Goal: Task Accomplishment & Management: Use online tool/utility

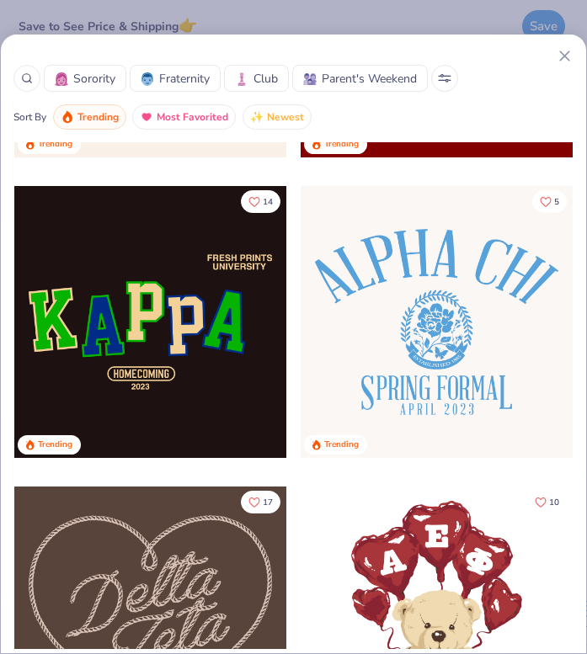
scroll to position [1161, 0]
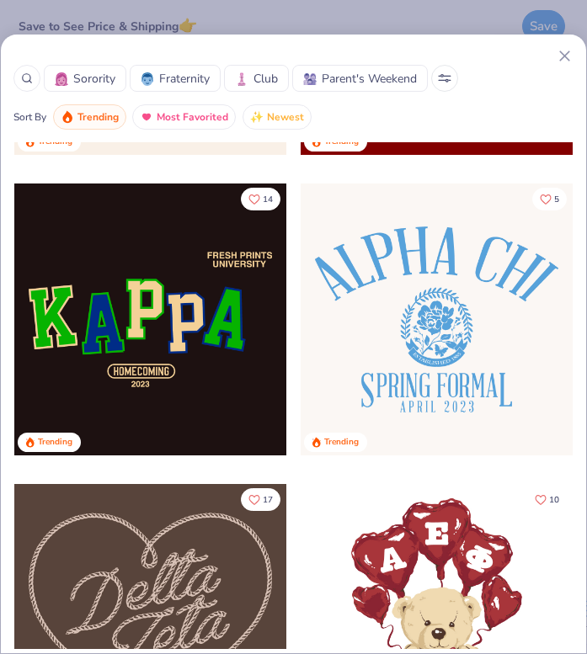
click at [180, 336] on div at bounding box center [150, 319] width 272 height 272
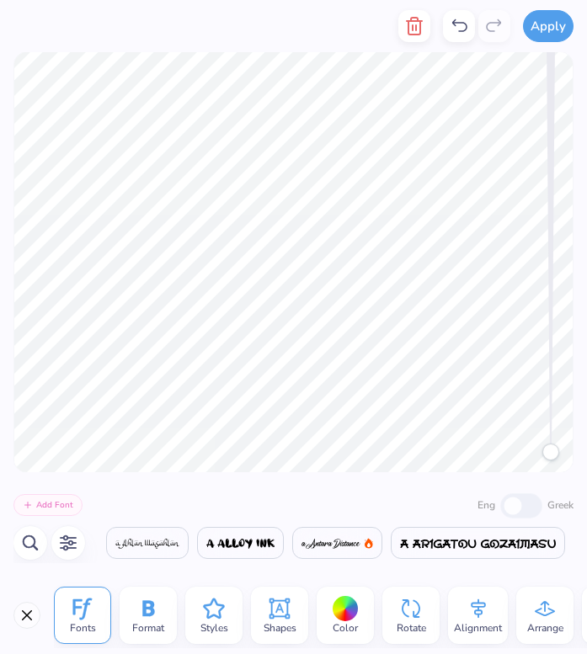
scroll to position [0, 313]
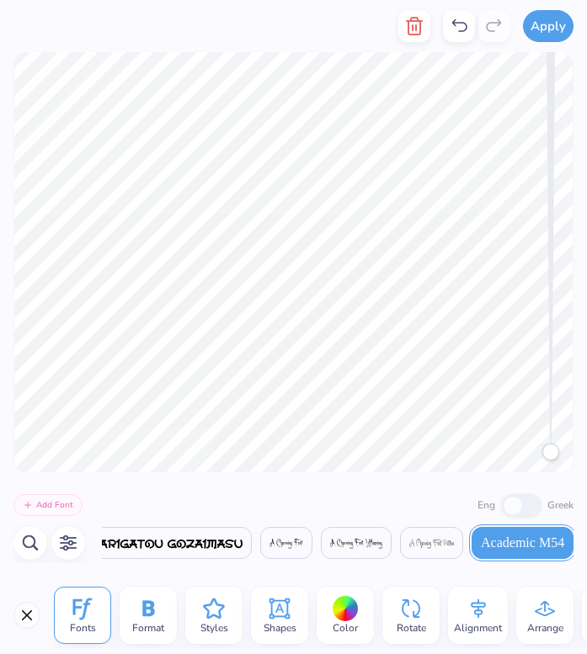
click at [463, 29] on icon at bounding box center [459, 26] width 20 height 20
click at [457, 29] on icon at bounding box center [459, 26] width 20 height 20
click at [453, 28] on icon at bounding box center [459, 26] width 20 height 20
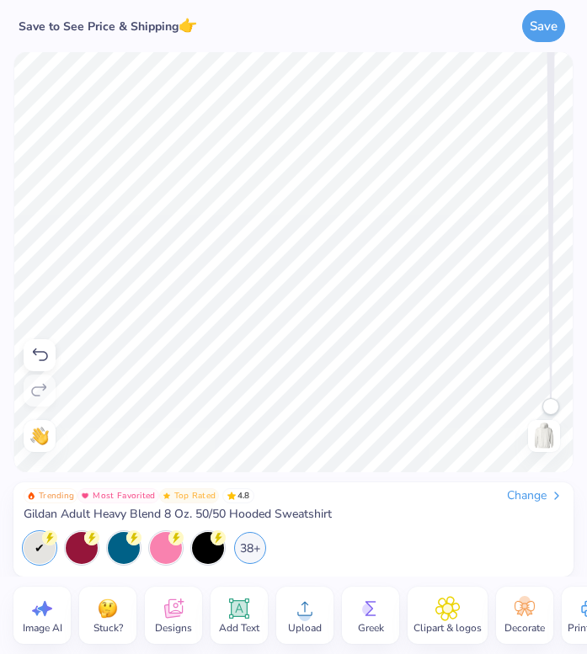
click at [586, 467] on html "Save to See Price & Shipping 👉 Save Image AI Stuck? Designs Add Text Upload Gre…" at bounding box center [293, 327] width 587 height 654
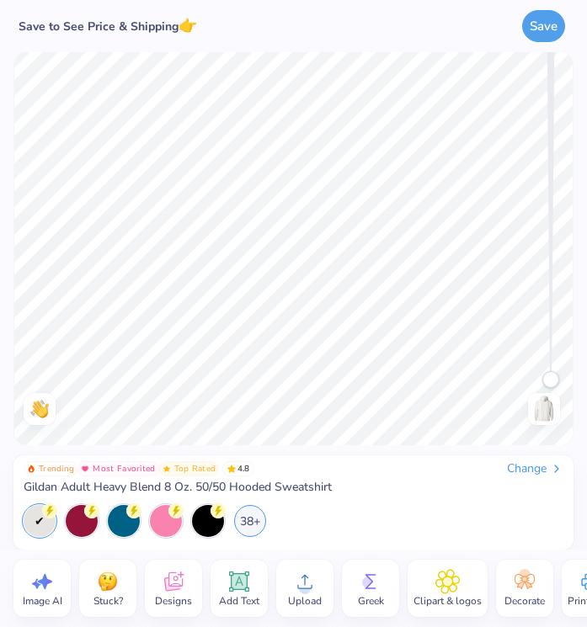
click at [175, 588] on icon at bounding box center [173, 583] width 16 height 13
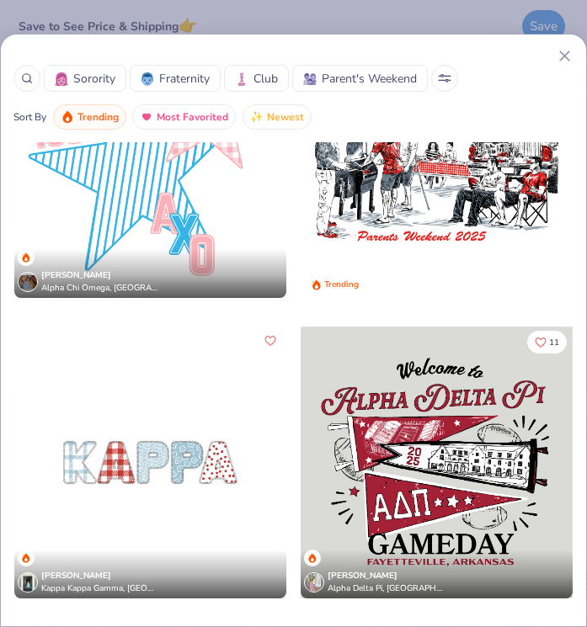
scroll to position [5006, 0]
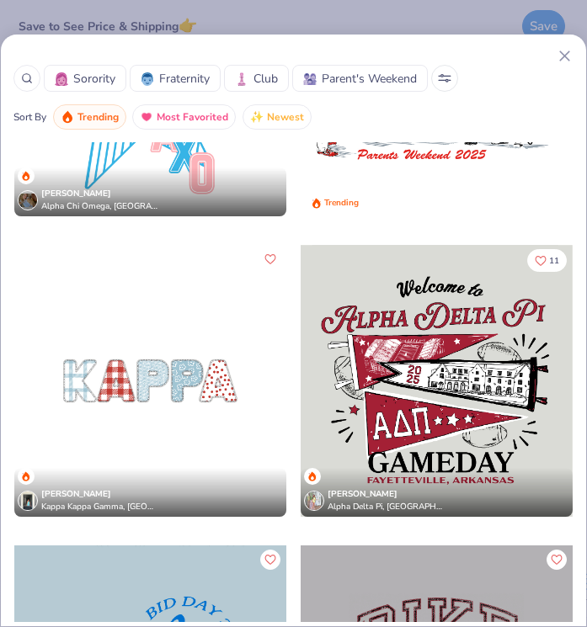
click at [562, 55] on line at bounding box center [564, 55] width 9 height 9
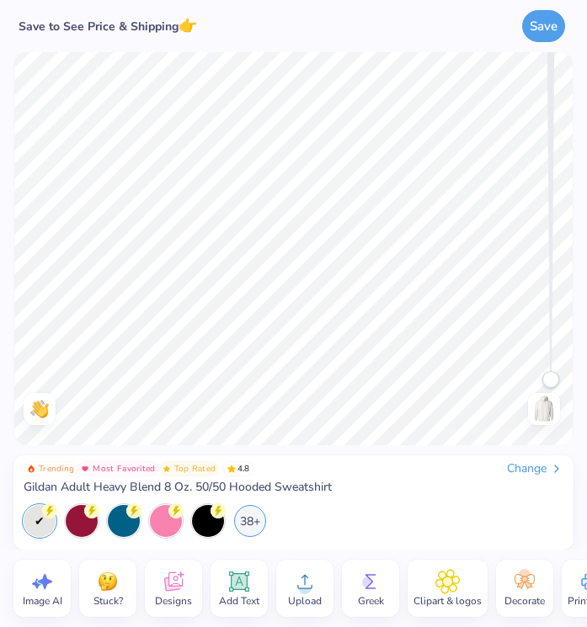
click at [183, 603] on span "Designs" at bounding box center [173, 600] width 37 height 13
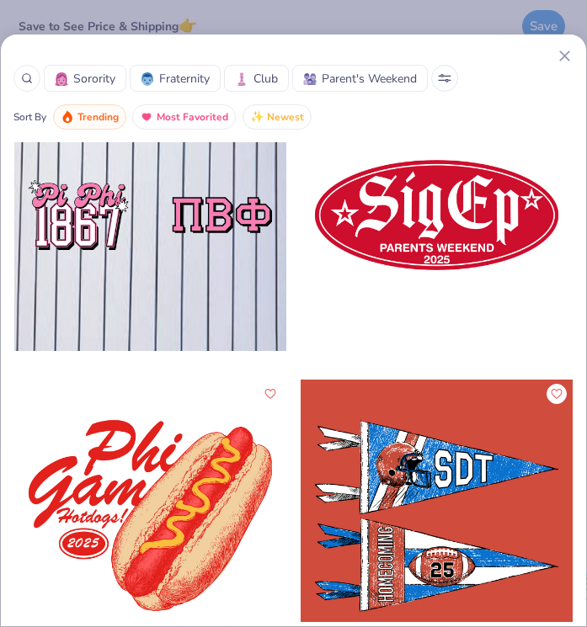
scroll to position [36429, 0]
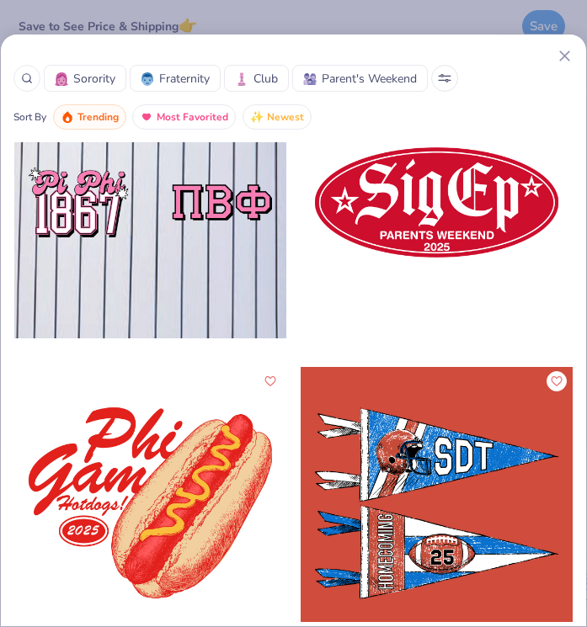
click at [443, 72] on button at bounding box center [444, 78] width 27 height 27
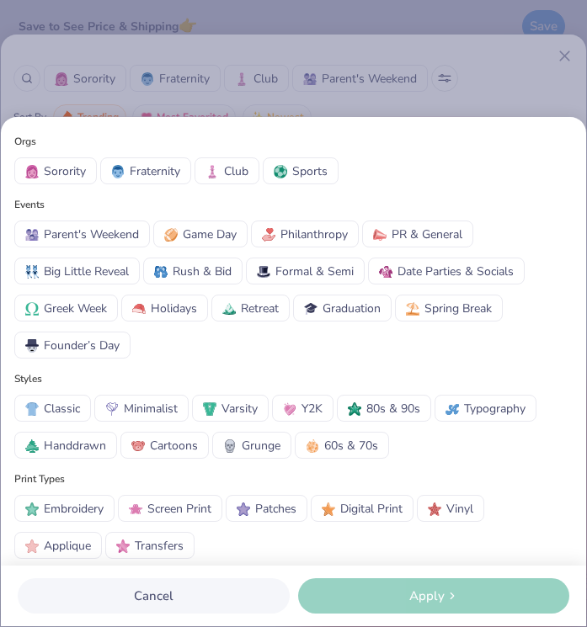
click at [398, 272] on span "Date Parties & Socials" at bounding box center [455, 272] width 116 height 18
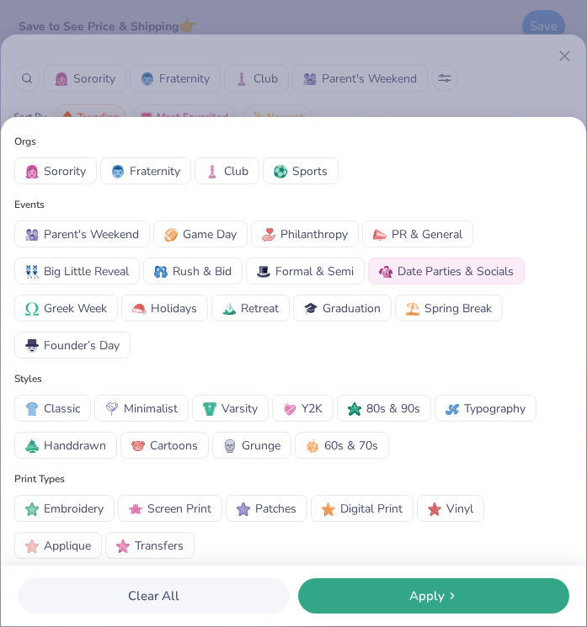
click at [374, 610] on button "Apply" at bounding box center [434, 595] width 272 height 35
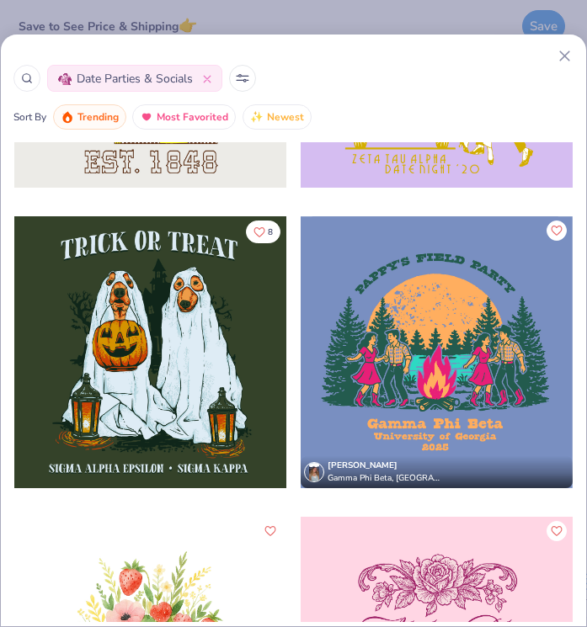
scroll to position [2333, 0]
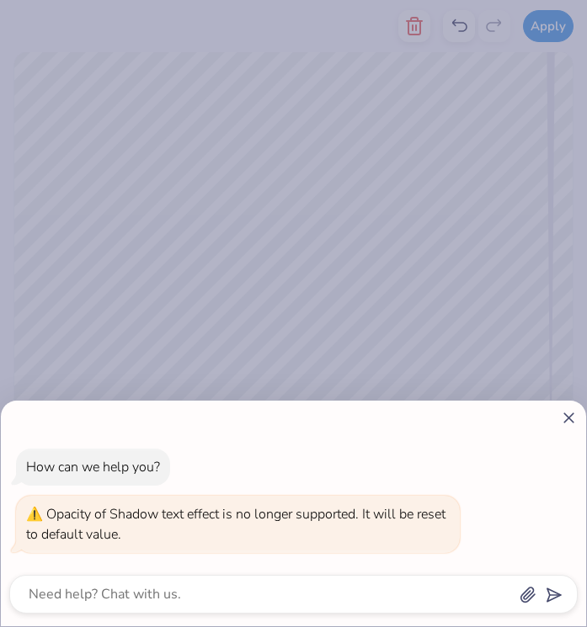
click at [568, 420] on icon at bounding box center [569, 418] width 18 height 18
type textarea "x"
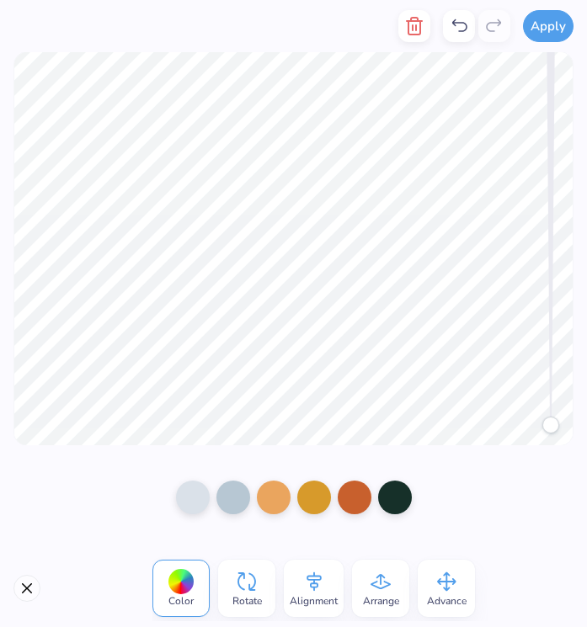
click at [319, 585] on icon at bounding box center [313, 581] width 25 height 25
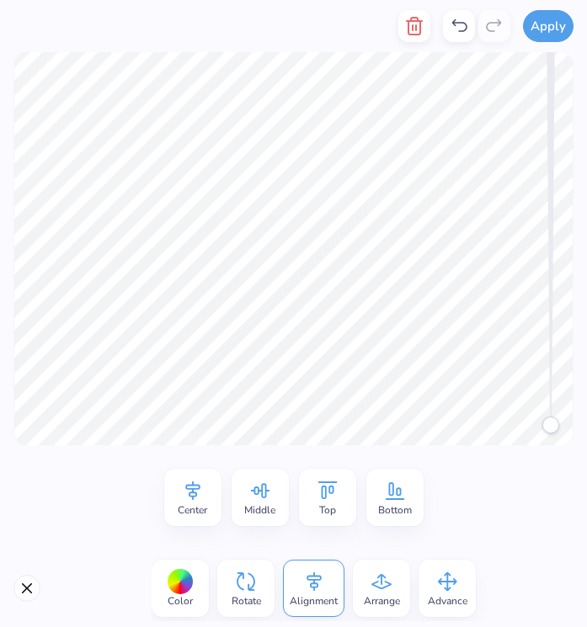
click at [381, 590] on icon at bounding box center [381, 581] width 25 height 25
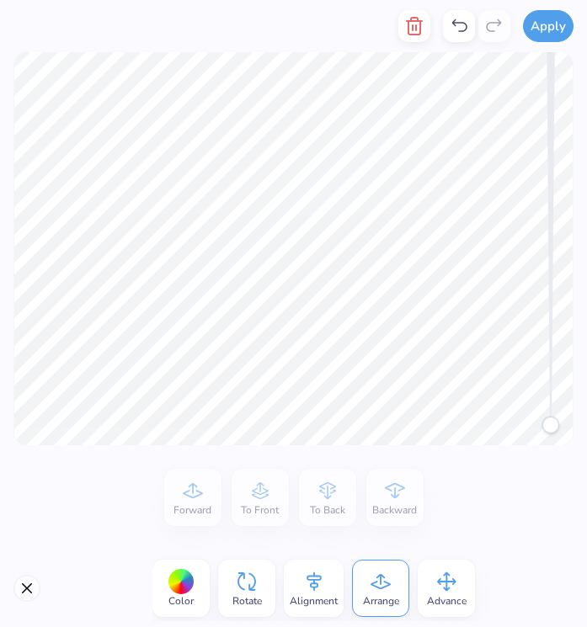
click at [328, 508] on div "Forward To Front To Back Backward" at bounding box center [293, 497] width 259 height 57
click at [257, 589] on icon at bounding box center [246, 581] width 25 height 25
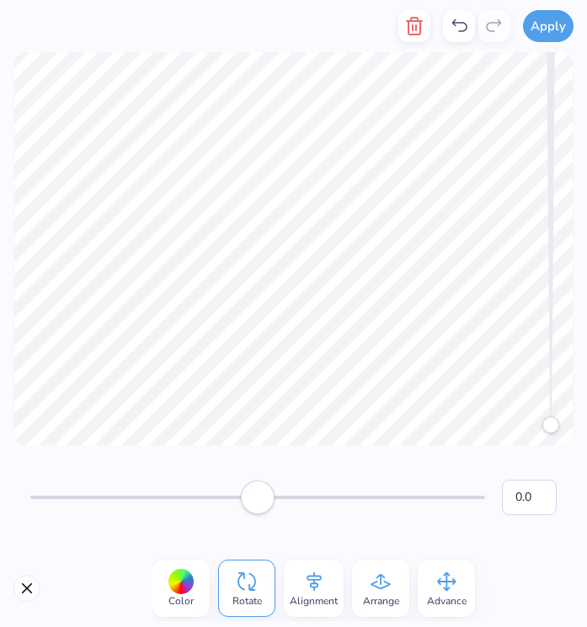
click at [305, 591] on icon at bounding box center [313, 581] width 25 height 25
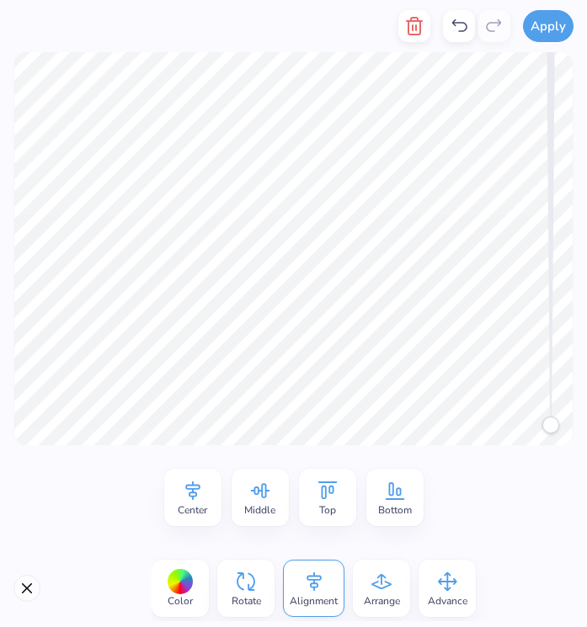
click at [377, 584] on icon at bounding box center [381, 581] width 25 height 25
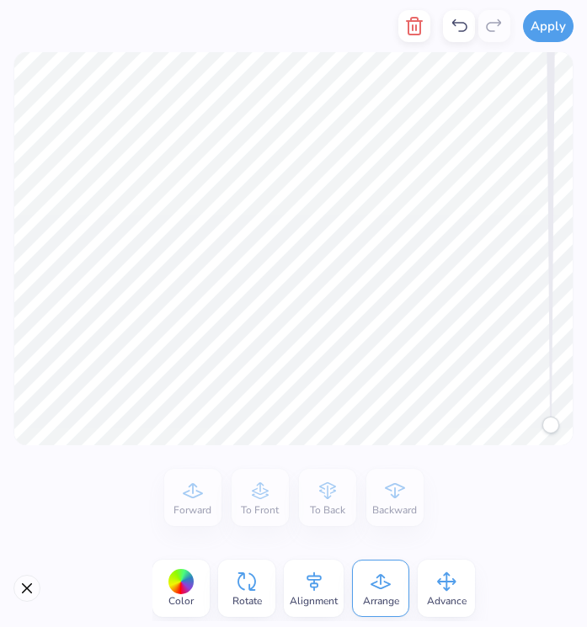
click at [329, 475] on div "Forward To Front To Back Backward" at bounding box center [293, 497] width 259 height 57
click at [329, 477] on div "Forward To Front To Back Backward" at bounding box center [293, 497] width 259 height 57
click at [410, 24] on icon "button" at bounding box center [414, 26] width 12 height 17
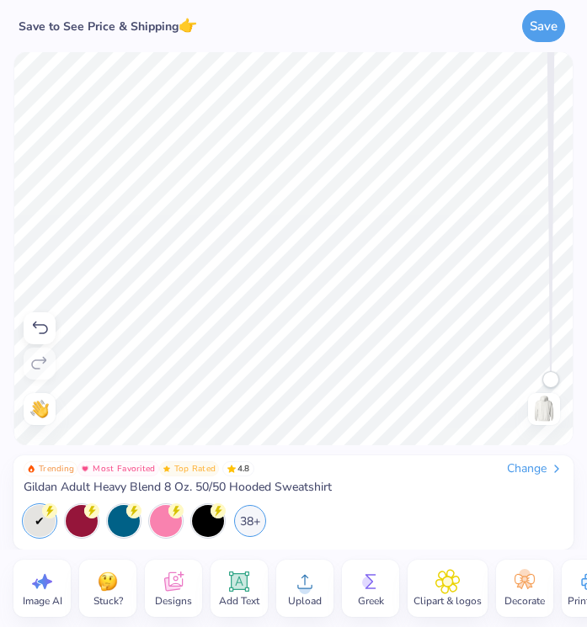
click at [549, 417] on img at bounding box center [543, 409] width 27 height 27
click at [161, 579] on icon at bounding box center [173, 581] width 25 height 25
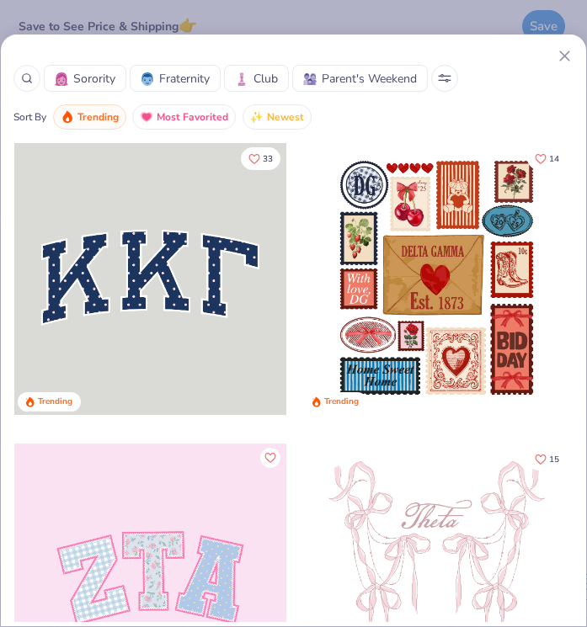
click at [447, 75] on icon at bounding box center [444, 78] width 13 height 8
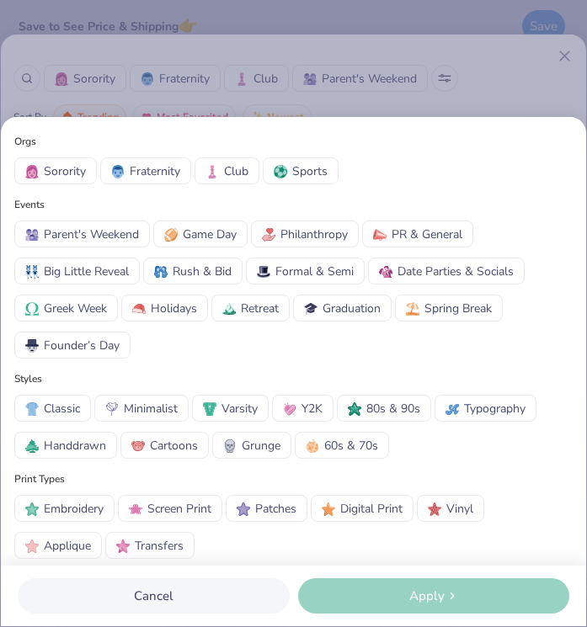
click at [435, 281] on button "Date Parties & Socials" at bounding box center [446, 271] width 157 height 27
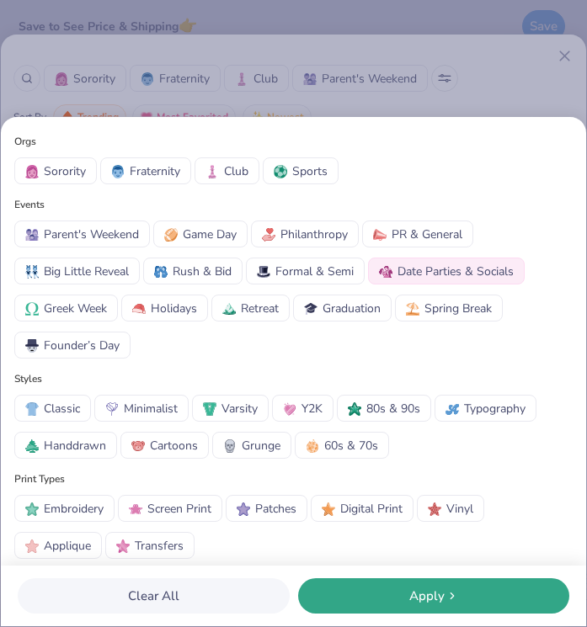
click at [417, 592] on span "Apply" at bounding box center [426, 596] width 35 height 19
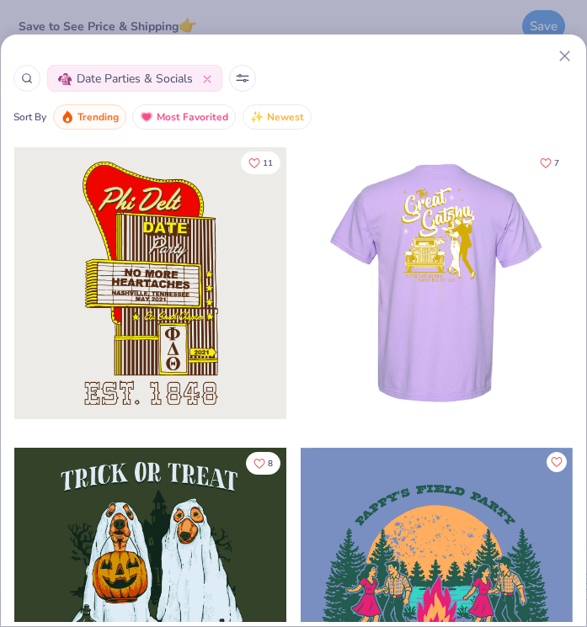
scroll to position [2107, 0]
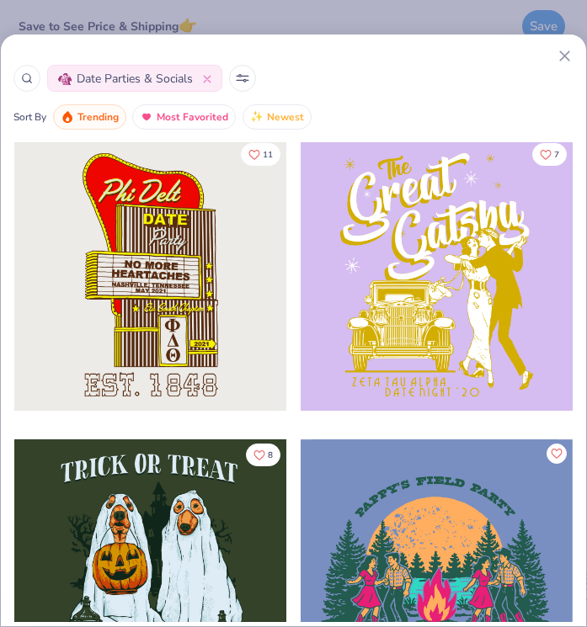
click at [207, 518] on div at bounding box center [150, 575] width 272 height 272
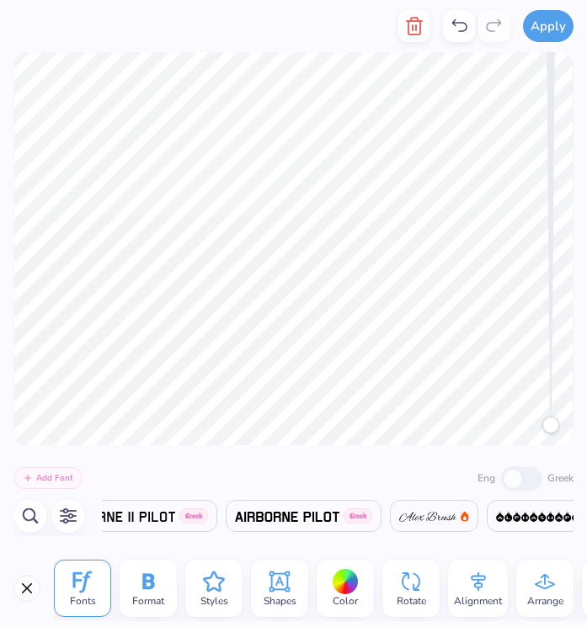
scroll to position [0, 3]
type textarea "KAPPA KAPPA GAMMA SIGMA KAPPA"
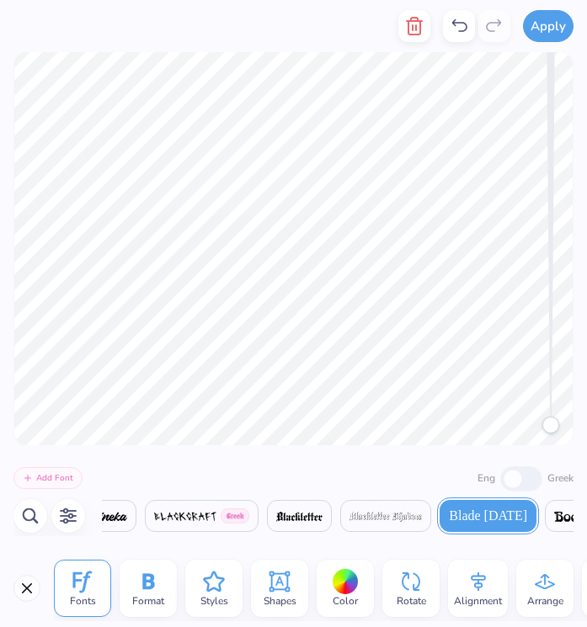
scroll to position [0, 13]
type textarea "KAPPA KAPPA GAMMA ACACIA"
type textarea "KAPPA KAPPA GAMMA X ACACIA"
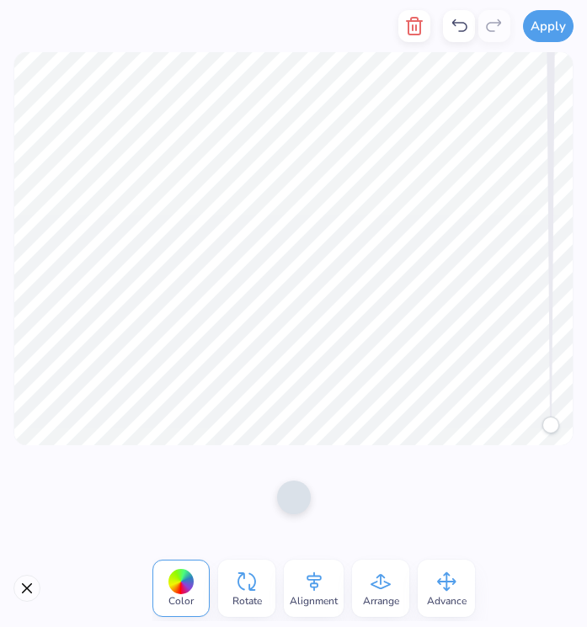
click at [199, 581] on div "Color" at bounding box center [180, 588] width 57 height 57
click at [183, 586] on div at bounding box center [181, 582] width 26 height 26
click at [174, 583] on div at bounding box center [181, 582] width 26 height 26
click at [286, 505] on div at bounding box center [294, 496] width 34 height 34
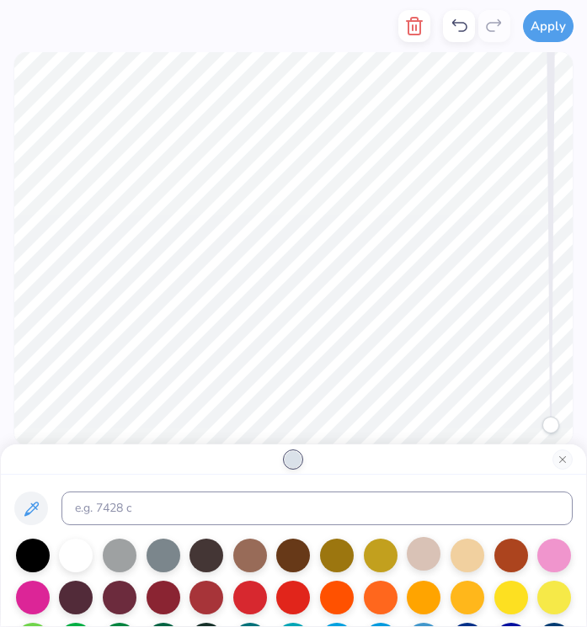
click at [428, 564] on div at bounding box center [423, 554] width 34 height 34
click at [429, 560] on div at bounding box center [423, 554] width 34 height 34
click at [202, 595] on div at bounding box center [206, 596] width 34 height 34
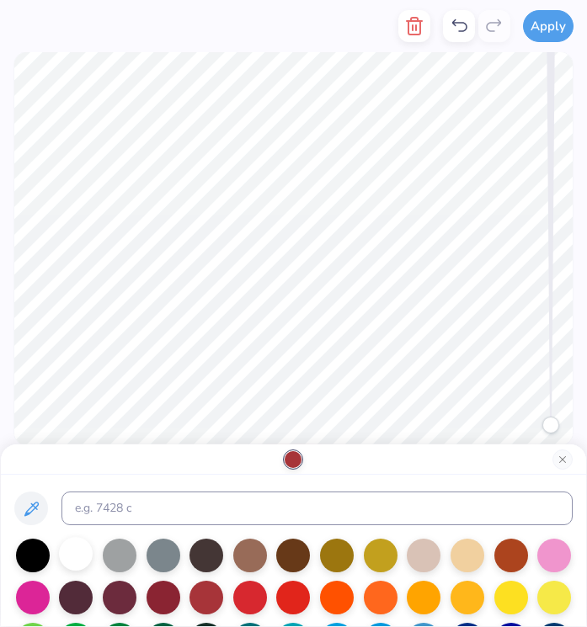
click at [74, 553] on div at bounding box center [76, 554] width 34 height 34
click at [564, 464] on button "Close" at bounding box center [562, 459] width 20 height 20
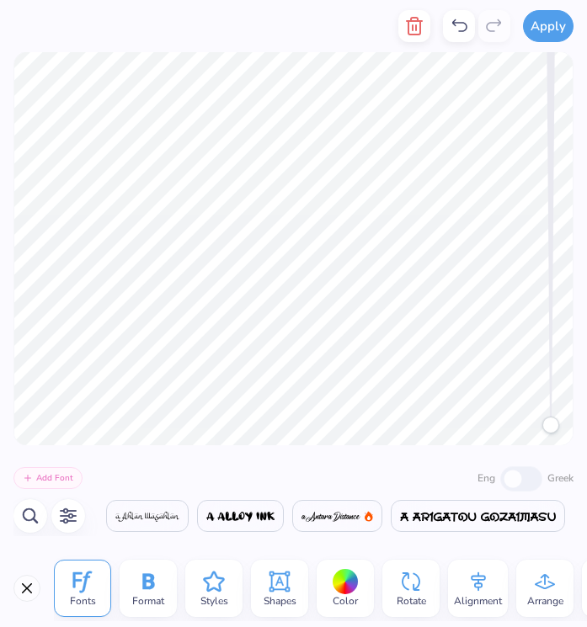
scroll to position [0, 2922]
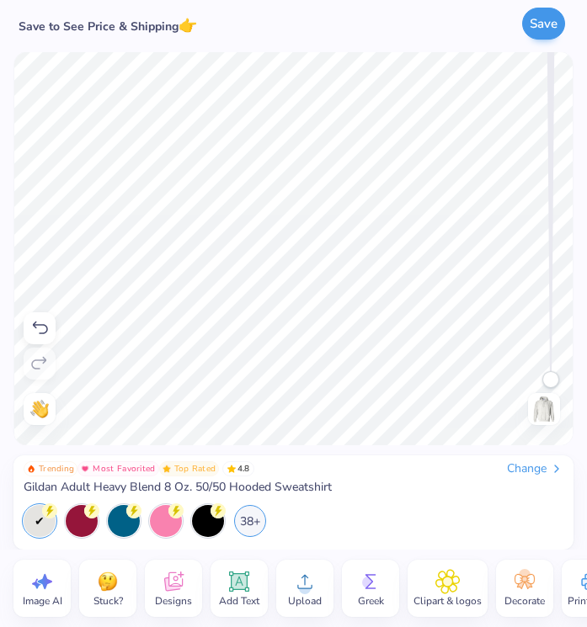
click at [541, 13] on button "Save" at bounding box center [543, 24] width 43 height 32
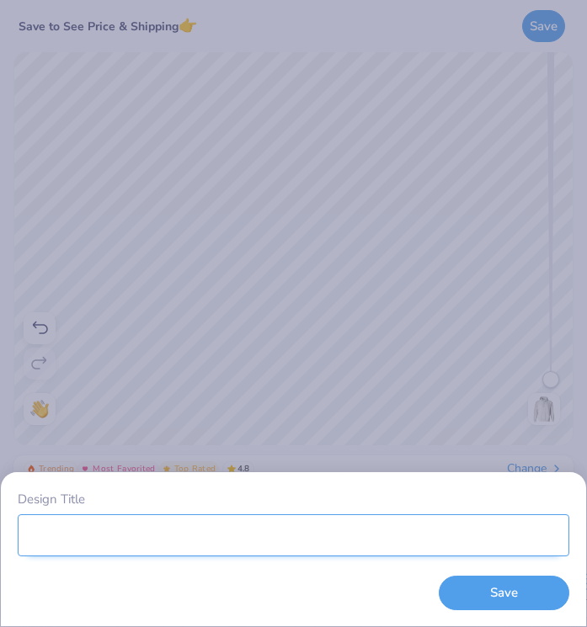
click at [317, 545] on input "Design Title" at bounding box center [293, 535] width 551 height 42
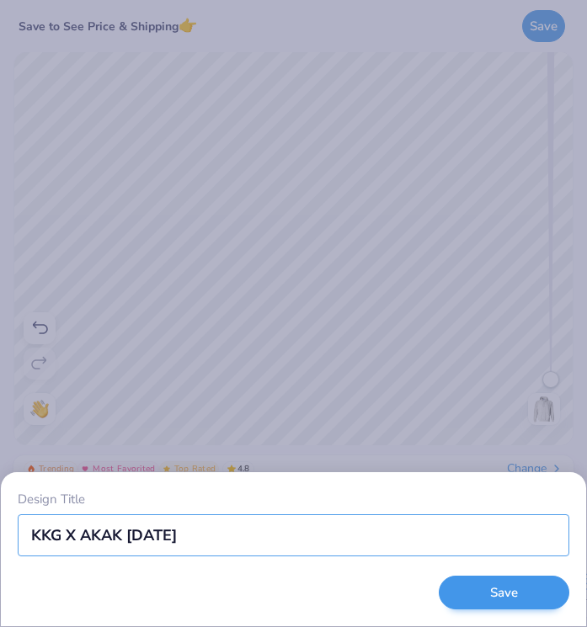
type input "KKG X AKAK [DATE]"
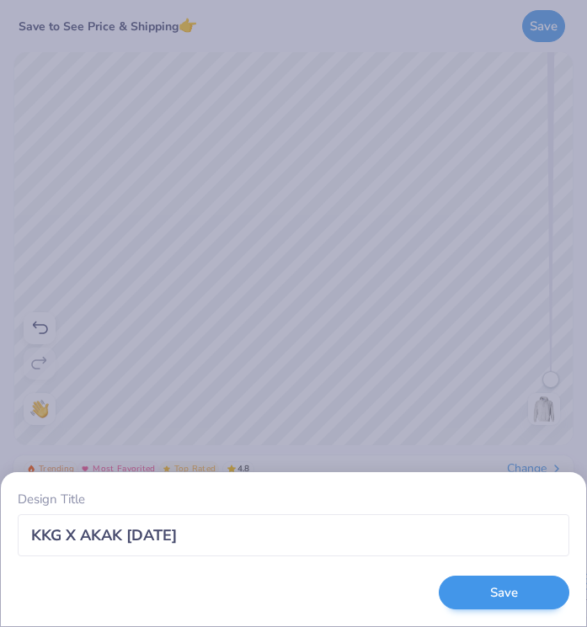
click at [550, 592] on button "Save" at bounding box center [503, 593] width 130 height 35
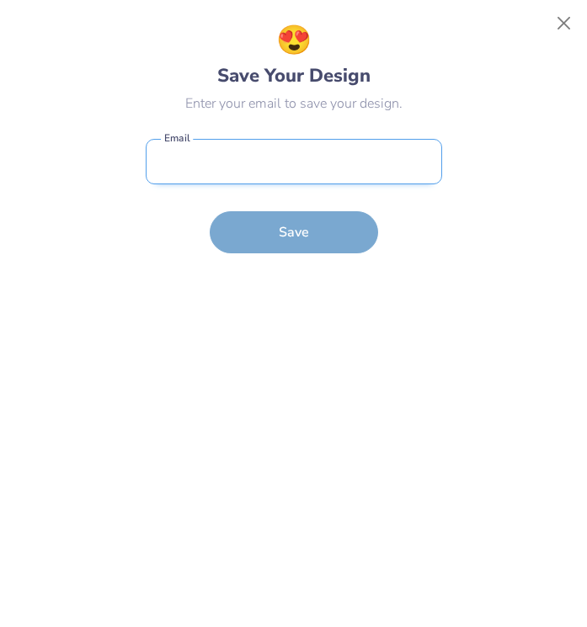
click at [410, 152] on input "email" at bounding box center [294, 162] width 296 height 46
type input "M"
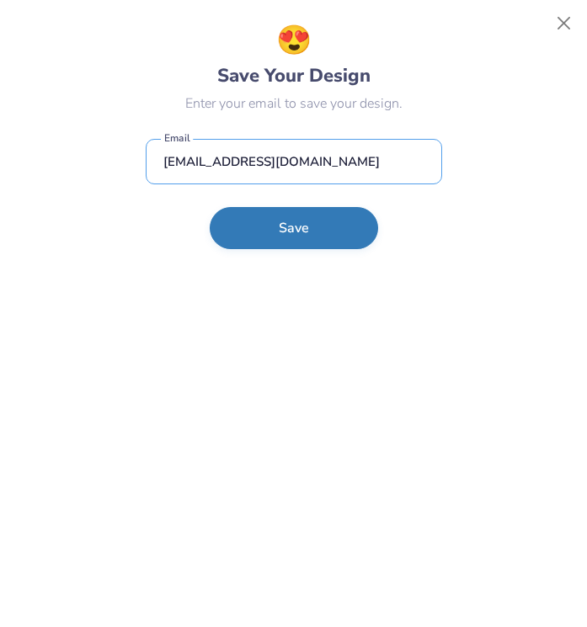
type input "[EMAIL_ADDRESS][DOMAIN_NAME]"
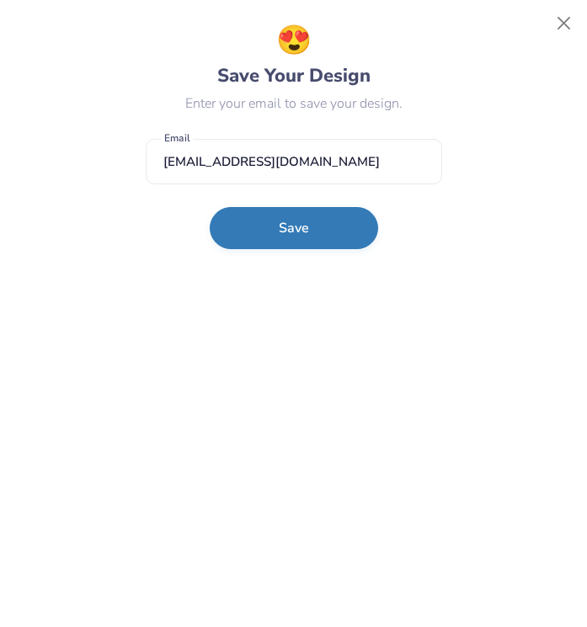
click at [332, 242] on button "Save" at bounding box center [294, 228] width 168 height 42
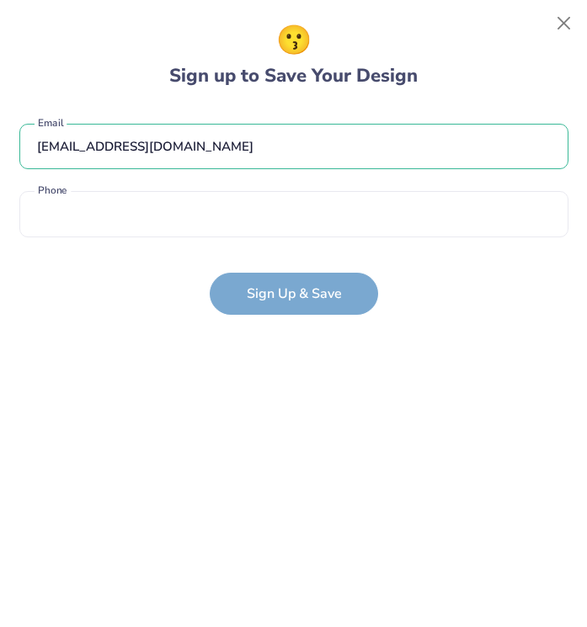
click at [332, 242] on div "[EMAIL_ADDRESS][DOMAIN_NAME] Email Phone is a required field Phone" at bounding box center [293, 176] width 549 height 139
click at [310, 237] on div "[EMAIL_ADDRESS][DOMAIN_NAME] Email Phone is a required field Phone" at bounding box center [293, 176] width 549 height 139
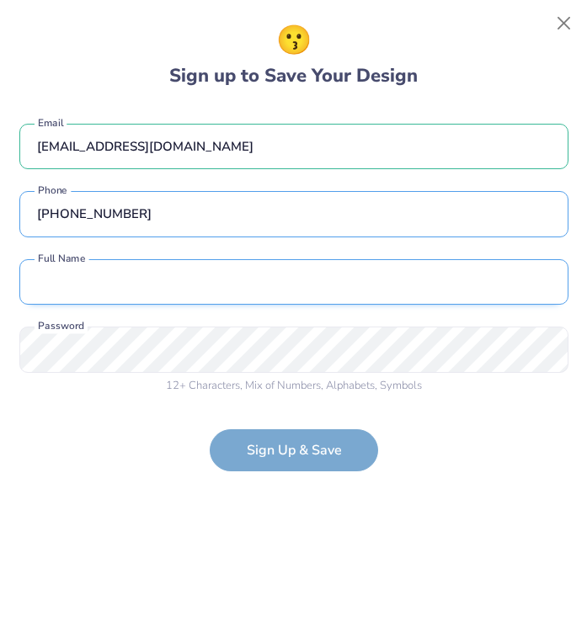
type input "[PHONE_NUMBER]"
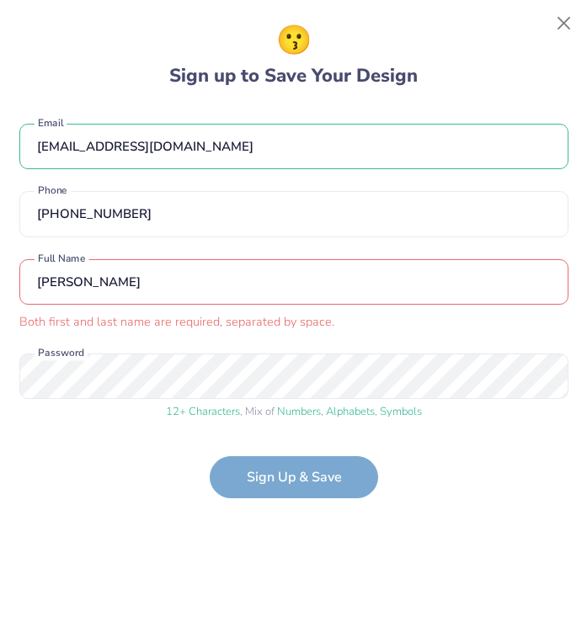
click at [353, 479] on form "[EMAIL_ADDRESS][DOMAIN_NAME] Email [PHONE_NUMBER] Phone [PERSON_NAME] Both firs…" at bounding box center [293, 302] width 549 height 391
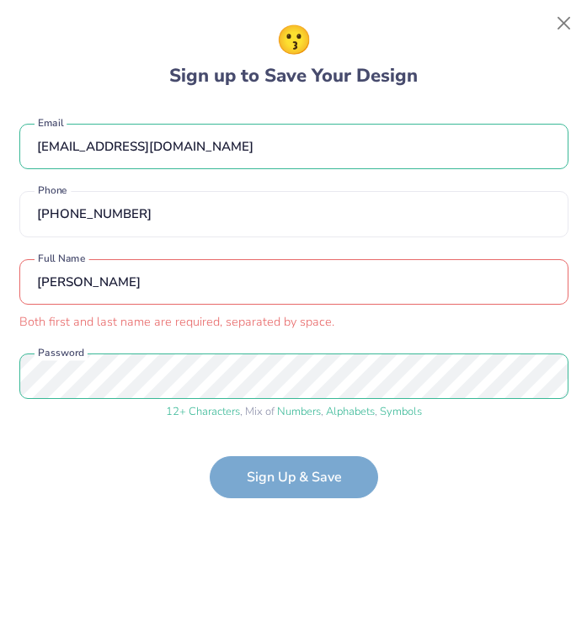
click at [258, 282] on input "[PERSON_NAME]" at bounding box center [293, 282] width 549 height 46
click at [70, 284] on input "[PERSON_NAME]" at bounding box center [293, 282] width 549 height 46
click at [137, 292] on input "[PERSON_NAME]" at bounding box center [293, 282] width 549 height 46
type input "M"
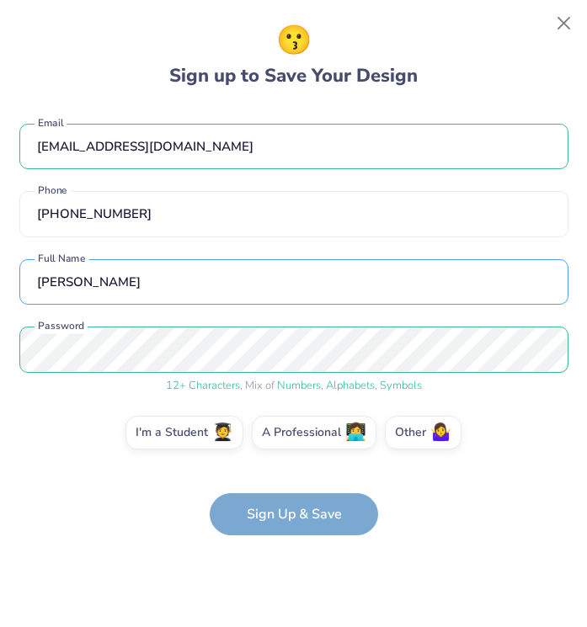
type input "[PERSON_NAME]"
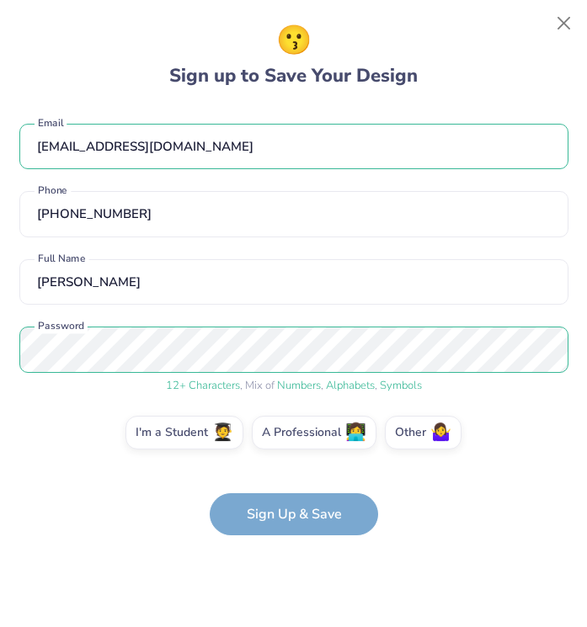
click at [279, 513] on form "[EMAIL_ADDRESS][DOMAIN_NAME] Email [PHONE_NUMBER] Phone [PERSON_NAME] Full Name…" at bounding box center [293, 321] width 549 height 429
click at [276, 512] on form "[EMAIL_ADDRESS][DOMAIN_NAME] Email [PHONE_NUMBER] Phone [PERSON_NAME] Full Name…" at bounding box center [293, 321] width 549 height 429
click at [341, 528] on form "[EMAIL_ADDRESS][DOMAIN_NAME] Email [PHONE_NUMBER] Phone [PERSON_NAME] Full Name…" at bounding box center [293, 321] width 549 height 429
click at [327, 506] on form "[EMAIL_ADDRESS][DOMAIN_NAME] Email [PHONE_NUMBER] Phone [PERSON_NAME] Full Name…" at bounding box center [293, 321] width 549 height 429
